Goal: Information Seeking & Learning: Learn about a topic

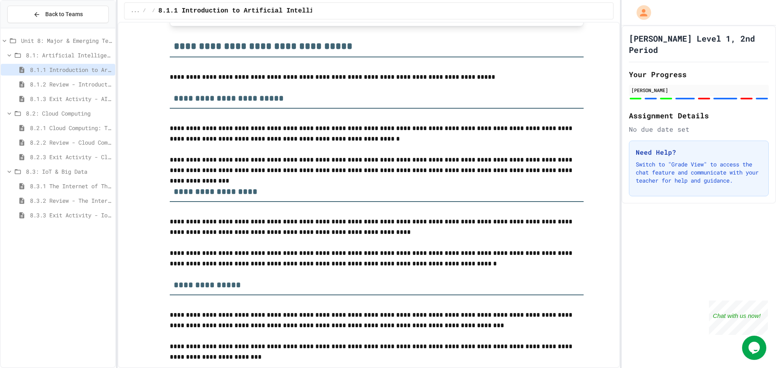
scroll to position [1818, 0]
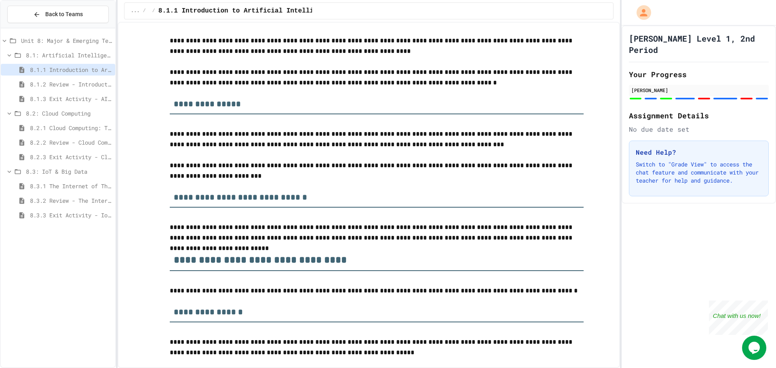
click at [74, 87] on span "8.1.2 Review - Introduction to Artificial Intelligence" at bounding box center [71, 84] width 82 height 8
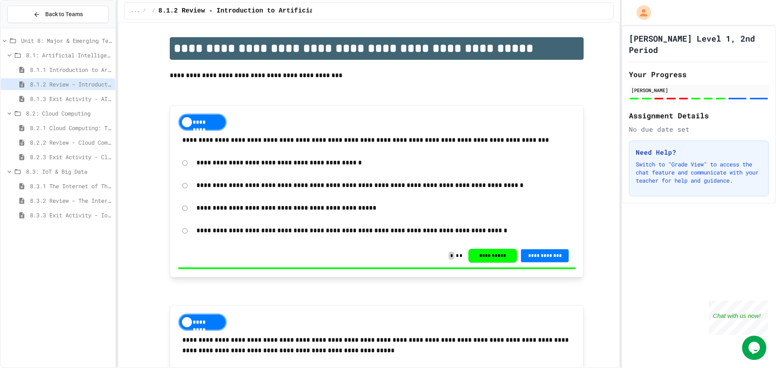
click at [72, 98] on span "8.1.3 Exit Activity - AI Detective" at bounding box center [71, 99] width 82 height 8
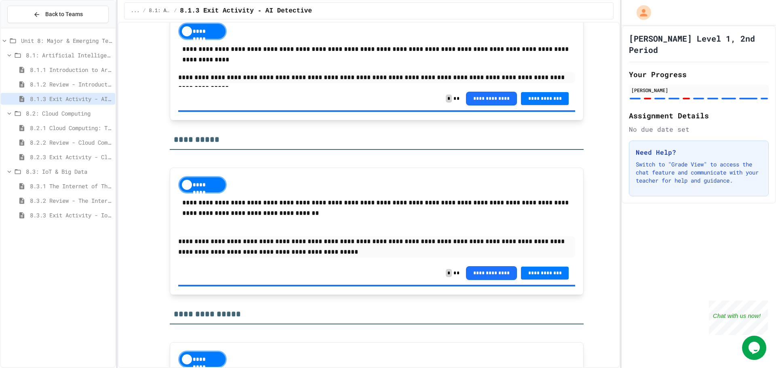
scroll to position [1374, 0]
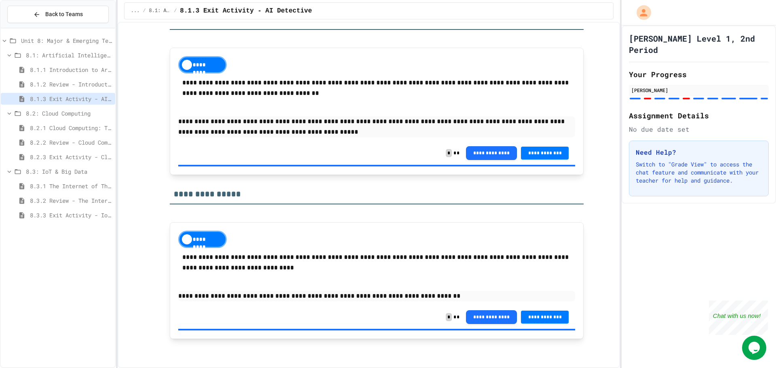
click at [71, 128] on span "8.2.1 Cloud Computing: Transforming the Digital World" at bounding box center [71, 128] width 82 height 8
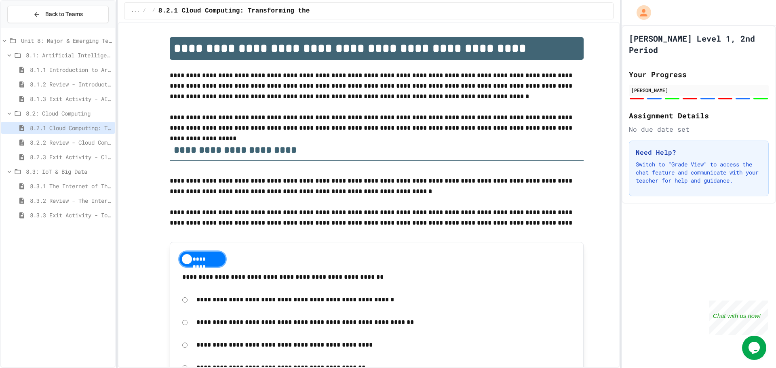
click at [95, 139] on span "8.2.2 Review - Cloud Computing" at bounding box center [71, 142] width 82 height 8
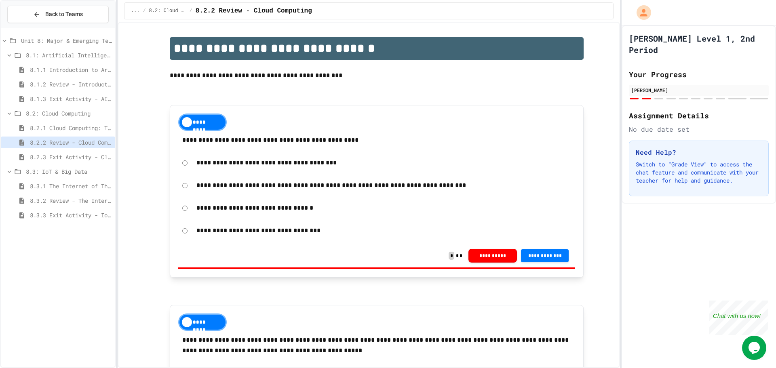
click at [87, 160] on span "8.2.3 Exit Activity - Cloud Service Detective" at bounding box center [71, 157] width 82 height 8
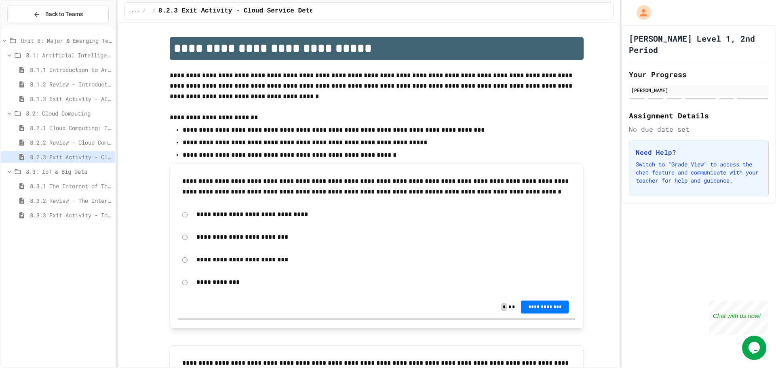
click at [80, 184] on span "8.3.1 The Internet of Things and Big Data: Our Connected Digital World" at bounding box center [71, 186] width 82 height 8
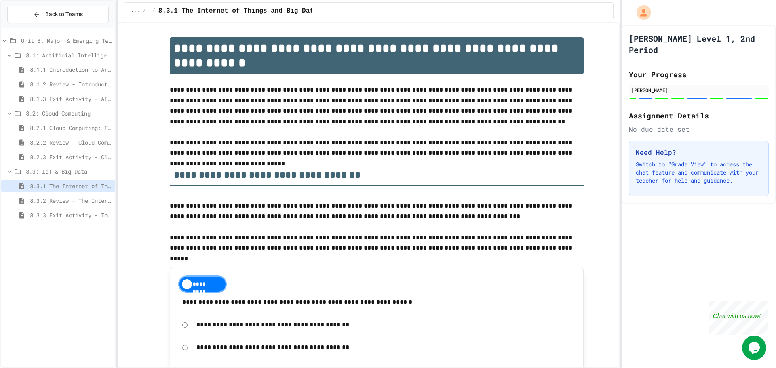
click at [72, 199] on span "8.3.2 Review - The Internet of Things and Big Data" at bounding box center [71, 200] width 82 height 8
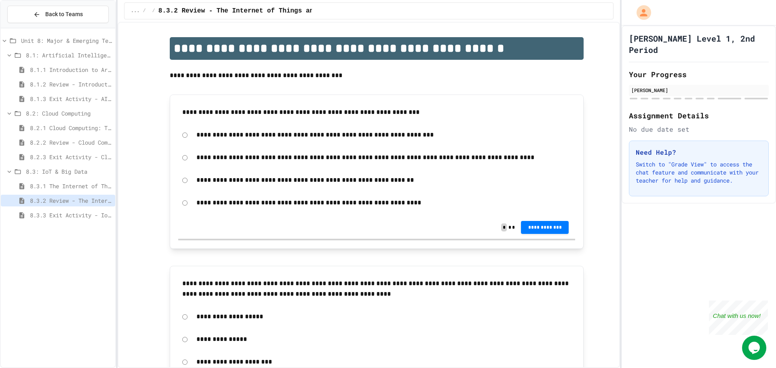
click at [64, 213] on span "8.3.3 Exit Activity - IoT Data Detective Challenge" at bounding box center [71, 215] width 82 height 8
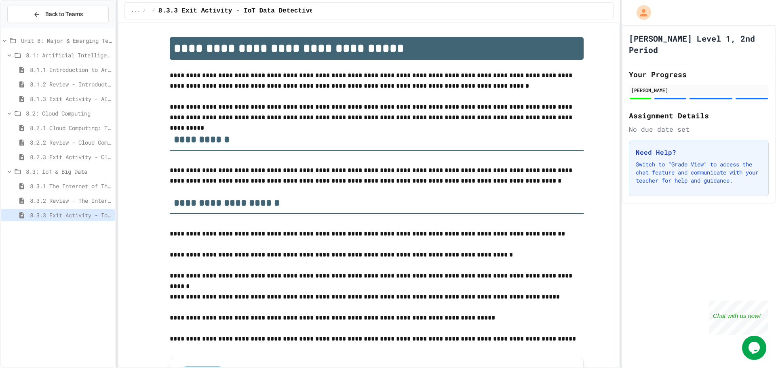
click at [78, 141] on span "8.2.2 Review - Cloud Computing" at bounding box center [71, 142] width 82 height 8
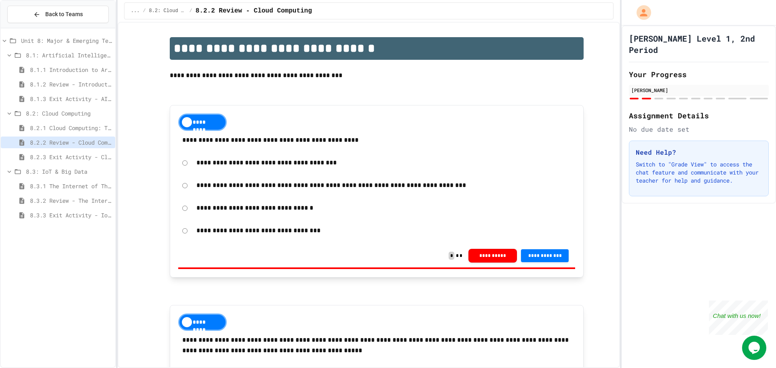
click at [59, 181] on div "8.3.1 The Internet of Things and Big Data: Our Connected Digital World" at bounding box center [58, 186] width 114 height 12
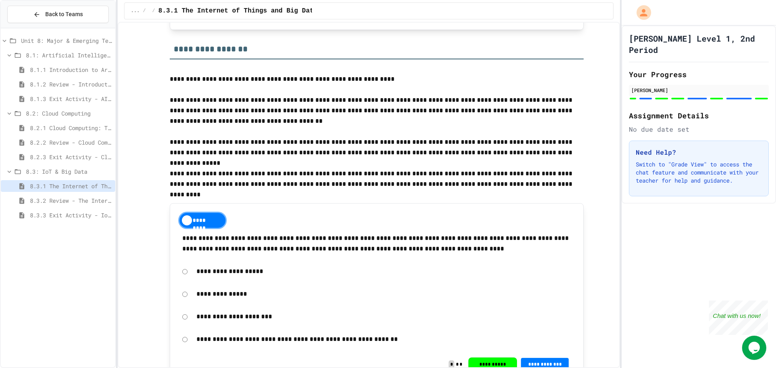
scroll to position [889, 0]
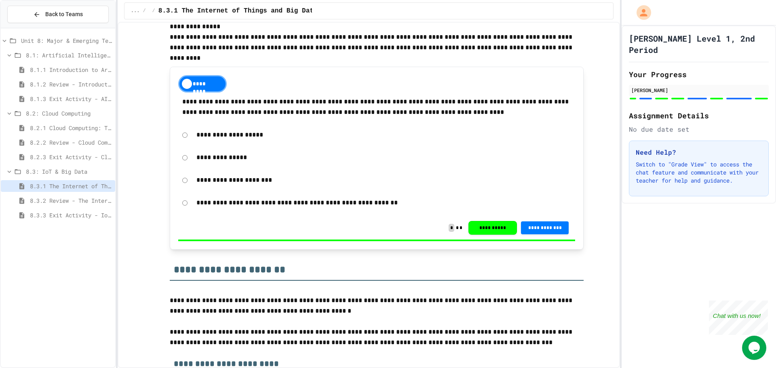
click at [75, 199] on span "8.3.2 Review - The Internet of Things and Big Data" at bounding box center [71, 200] width 82 height 8
